Goal: Transaction & Acquisition: Purchase product/service

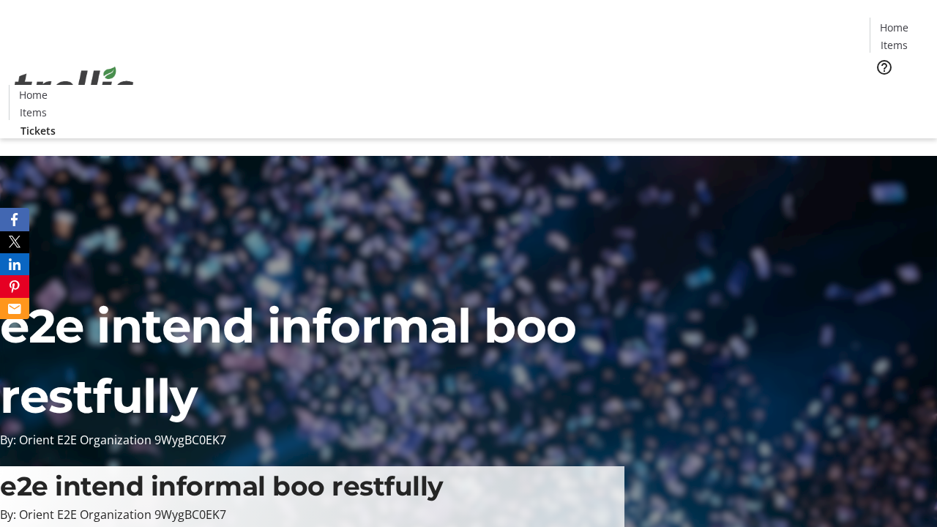
click at [881, 85] on span "Tickets" at bounding box center [898, 92] width 35 height 15
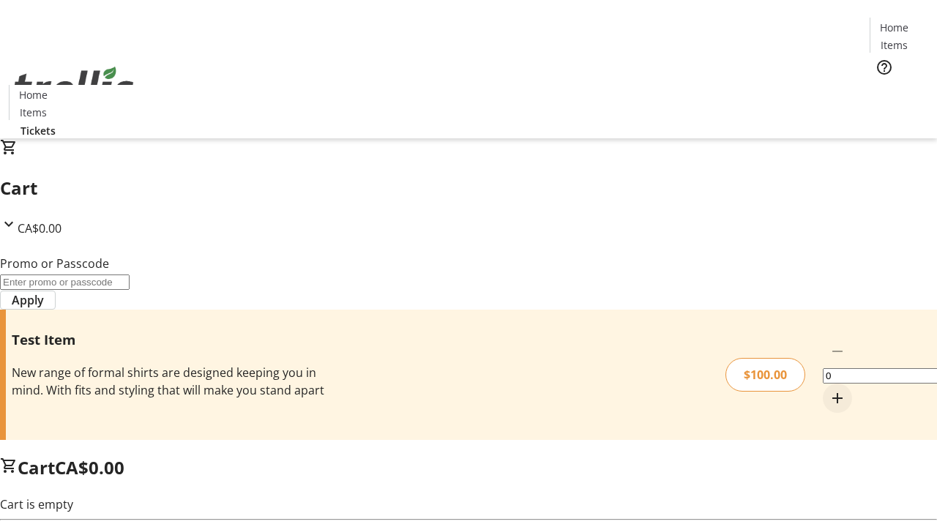
click at [829, 389] on mat-icon "Increment by one" at bounding box center [838, 398] width 18 height 18
type input "1"
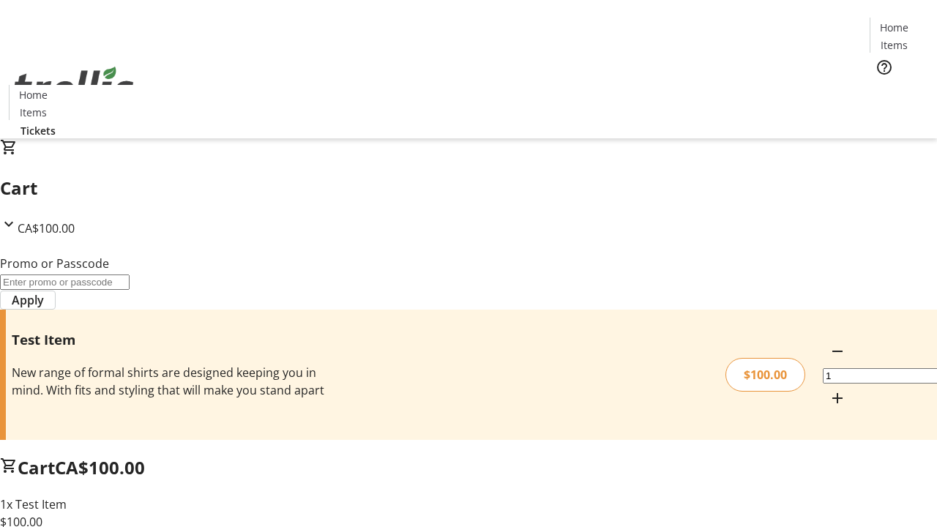
type input "FLAT"
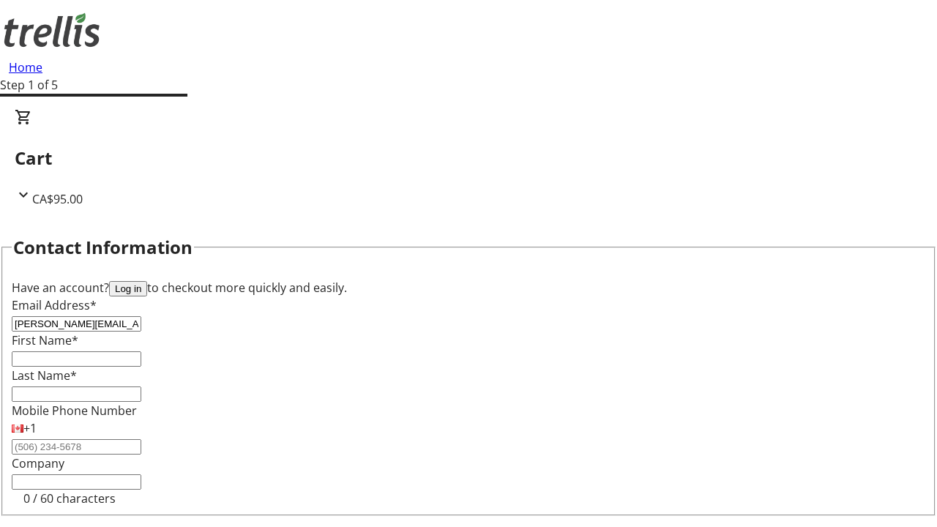
type input "[PERSON_NAME][EMAIL_ADDRESS][DOMAIN_NAME]"
type input "[PERSON_NAME]"
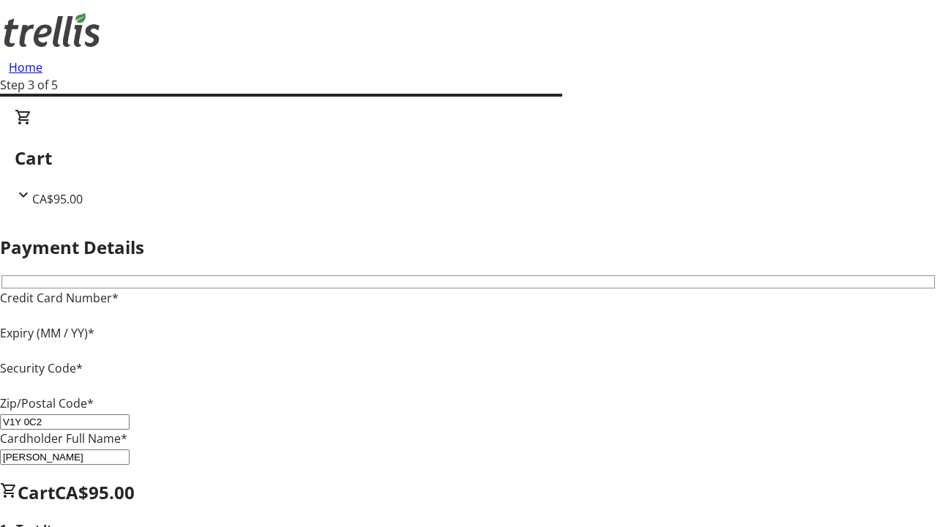
type input "V1Y 0C2"
